Goal: Navigation & Orientation: Find specific page/section

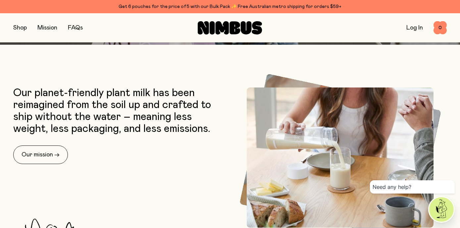
scroll to position [199, 0]
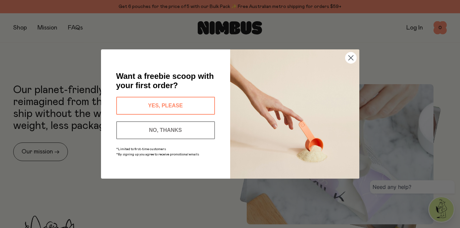
click at [353, 58] on circle "Close dialog" at bounding box center [350, 57] width 11 height 11
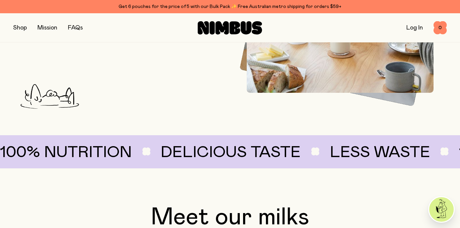
scroll to position [328, 0]
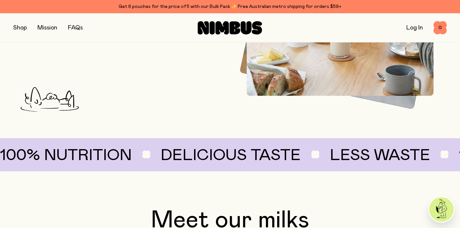
click at [23, 26] on button "button" at bounding box center [20, 27] width 14 height 9
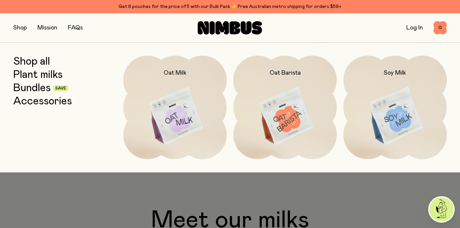
click at [45, 89] on link "Bundles" at bounding box center [31, 88] width 37 height 12
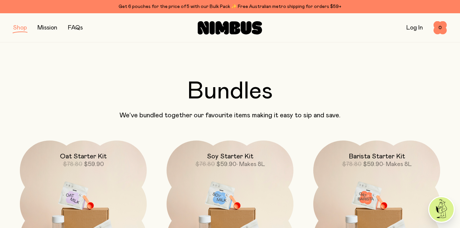
click at [20, 28] on button "button" at bounding box center [20, 27] width 14 height 9
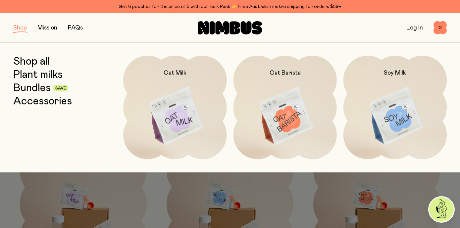
click at [37, 74] on link "Plant milks" at bounding box center [37, 75] width 49 height 12
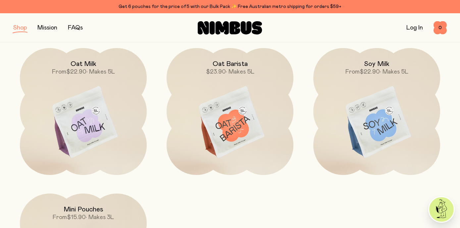
scroll to position [63, 0]
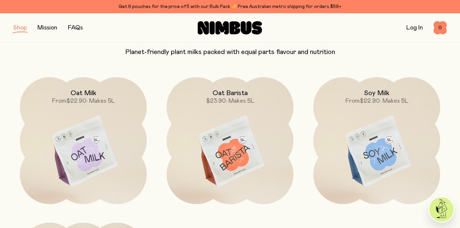
click at [22, 29] on button "button" at bounding box center [20, 27] width 14 height 9
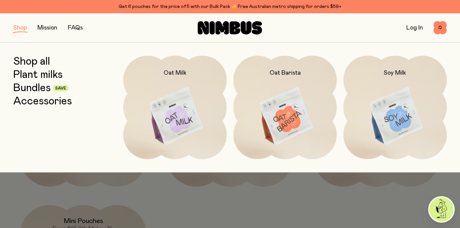
scroll to position [0, 0]
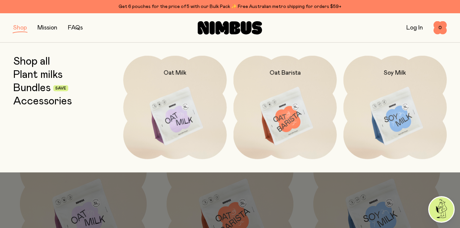
click at [21, 26] on button "button" at bounding box center [20, 27] width 14 height 9
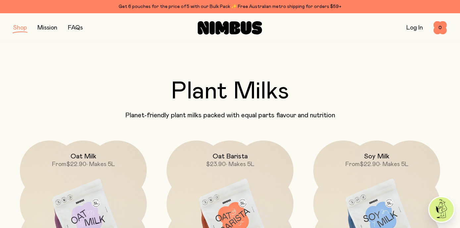
click at [21, 26] on button "button" at bounding box center [20, 27] width 14 height 9
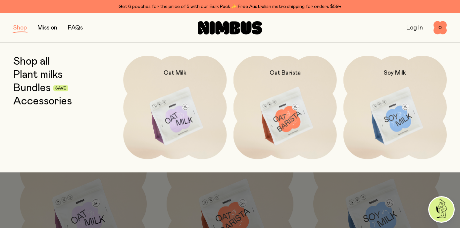
click at [36, 87] on link "Bundles" at bounding box center [31, 88] width 37 height 12
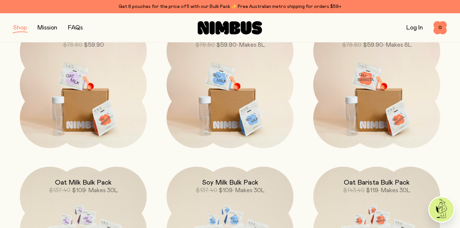
scroll to position [114, 0]
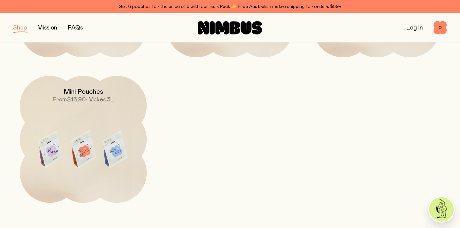
scroll to position [209, 0]
